Goal: Information Seeking & Learning: Learn about a topic

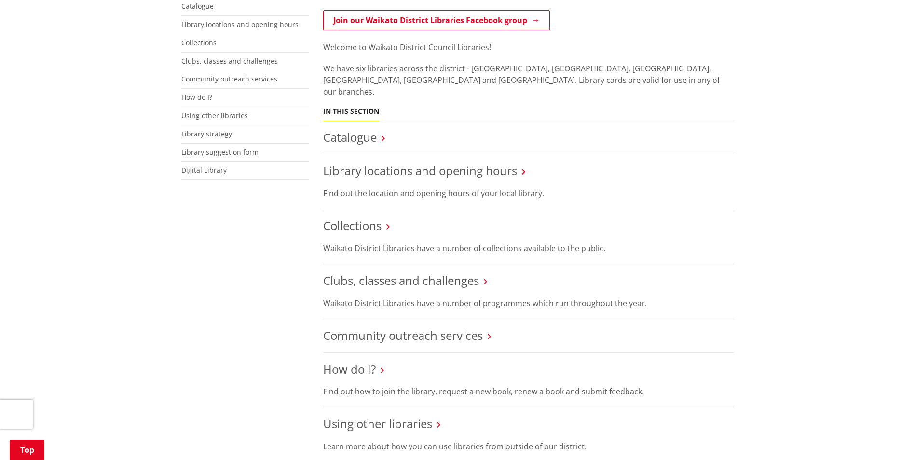
scroll to position [217, 0]
click at [489, 331] on icon at bounding box center [489, 335] width 3 height 9
click at [458, 326] on link "Community outreach services" at bounding box center [403, 334] width 160 height 16
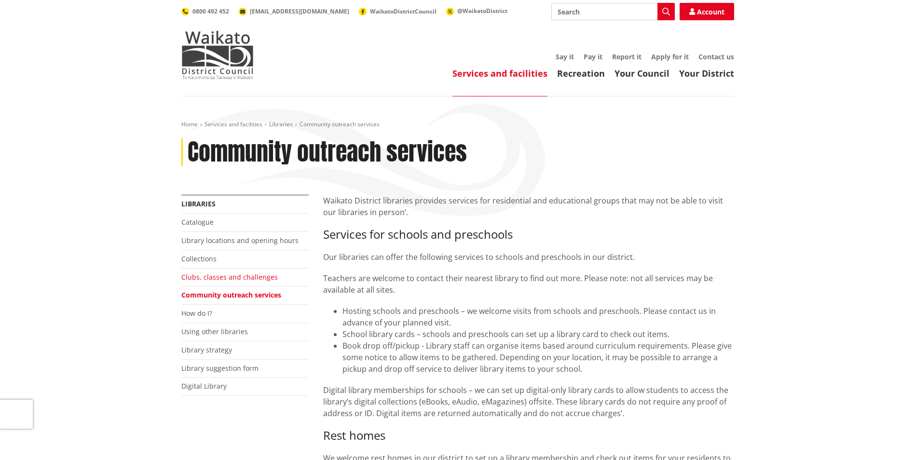
click at [252, 276] on link "Clubs, classes and challenges" at bounding box center [229, 276] width 96 height 9
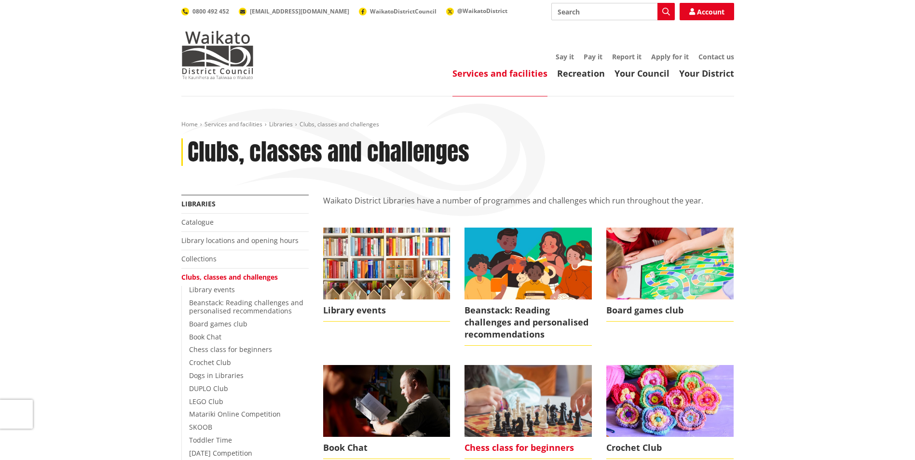
click at [520, 448] on span "Chess class for beginners" at bounding box center [527, 448] width 127 height 22
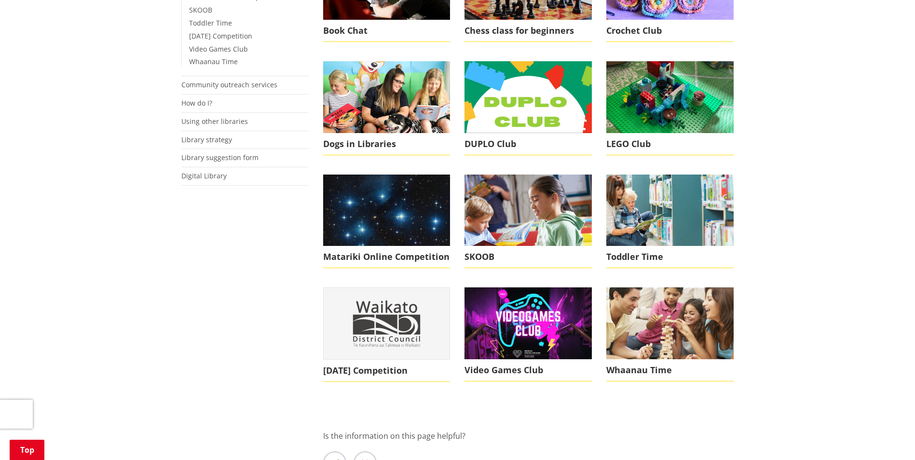
scroll to position [446, 0]
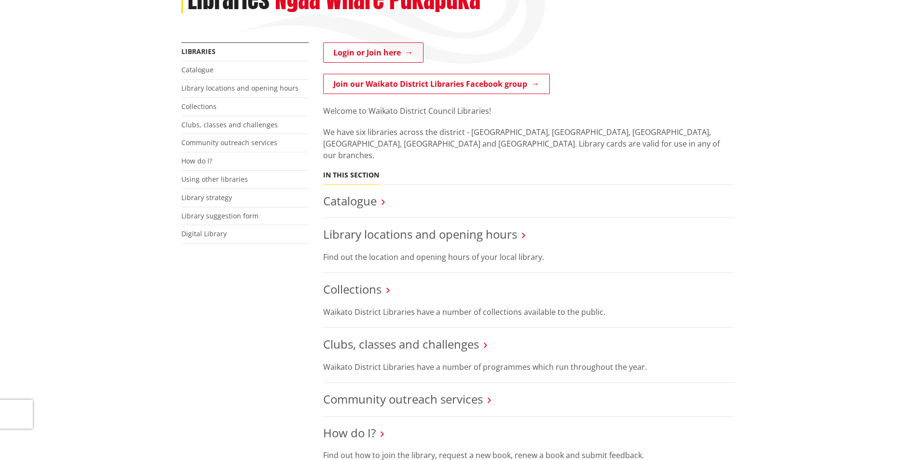
scroll to position [24, 0]
